Goal: Task Accomplishment & Management: Use online tool/utility

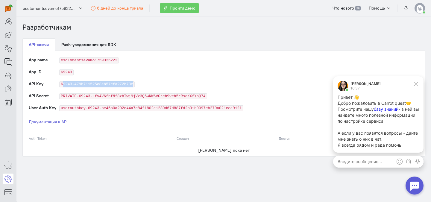
drag, startPoint x: 61, startPoint y: 83, endPoint x: 127, endPoint y: 81, distance: 65.9
click at [127, 81] on code "69243-479b711525e8eb57cfa272b73c" at bounding box center [96, 84] width 75 height 6
click at [99, 81] on code "69243-479b711525e8eb57cfa272b73c" at bounding box center [96, 84] width 75 height 6
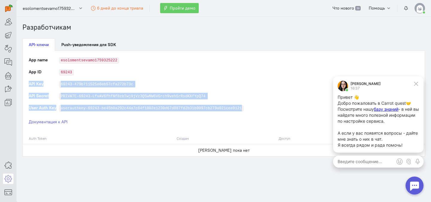
drag, startPoint x: 29, startPoint y: 83, endPoint x: 225, endPoint y: 109, distance: 197.6
click at [225, 109] on tbody "App name esolomentsevamo1759325222 App ID 69243 API Key 69243-479b711525e8eb57c…" at bounding box center [224, 87] width 390 height 60
copy tbody "API Key 69243-479b711525e8eb57cfa272b73c API Secret PRIVATE-69243-LfvAV6fhfNf8z…"
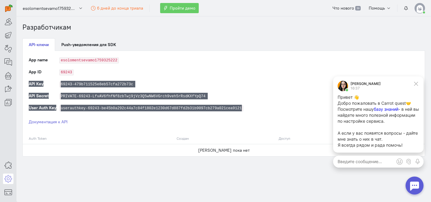
click at [394, 109] on span "базу знаний" at bounding box center [386, 109] width 25 height 5
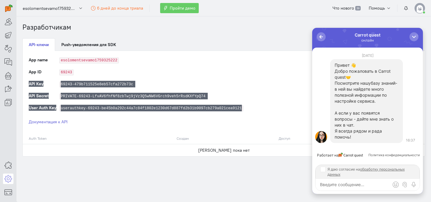
click at [371, 86] on span "базу знаний" at bounding box center [383, 83] width 25 height 5
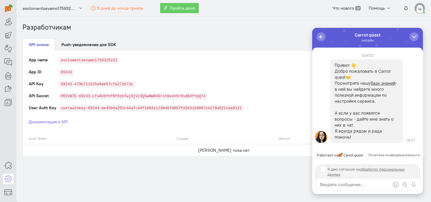
click at [290, 19] on section "Разработчикам API-ключи Push-уведомления для SDK App name esolomentsevamo175932…" at bounding box center [223, 109] width 415 height 186
